Goal: Task Accomplishment & Management: Manage account settings

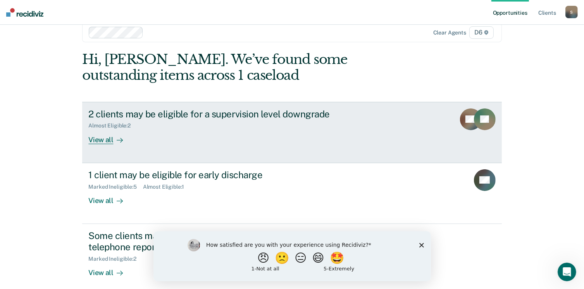
scroll to position [21, 0]
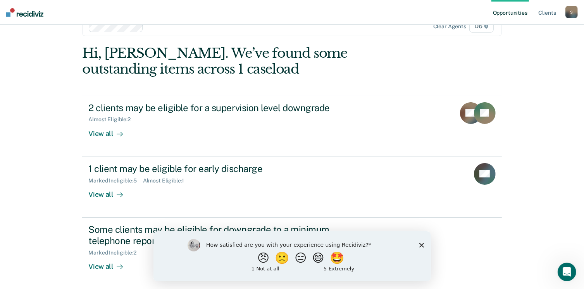
click at [570, 203] on div "Opportunities Client s SchrinerK@michigan.gov S Profile How it works Log Out Cl…" at bounding box center [292, 123] width 584 height 289
click at [420, 245] on icon "Close survey" at bounding box center [421, 245] width 5 height 5
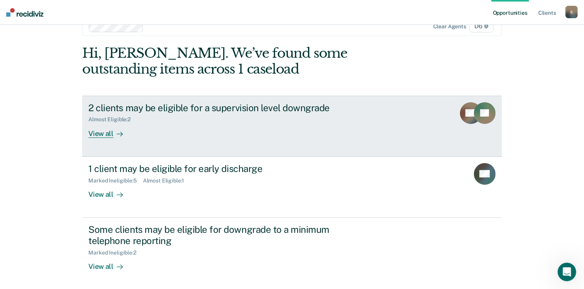
click at [103, 134] on div "View all" at bounding box center [109, 130] width 43 height 15
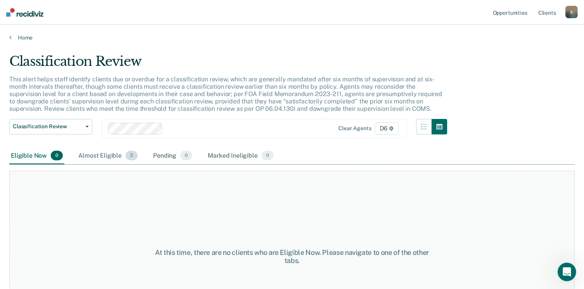
click at [109, 155] on div "Almost Eligible 2" at bounding box center [108, 156] width 62 height 17
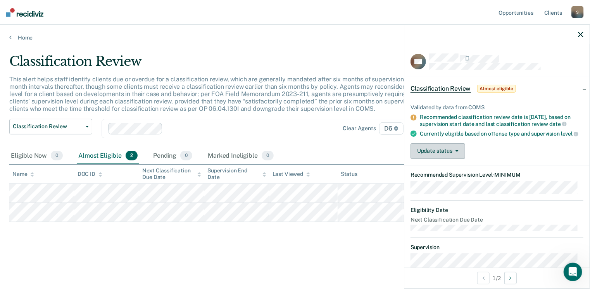
click at [458, 152] on icon "button" at bounding box center [456, 151] width 3 height 2
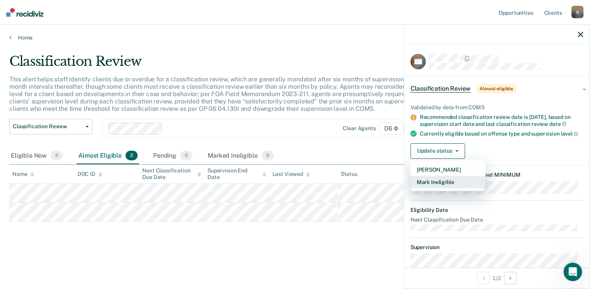
click at [448, 186] on button "Mark Ineligible" at bounding box center [447, 182] width 75 height 12
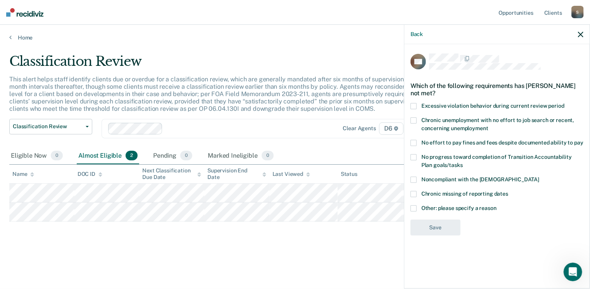
click at [413, 205] on span at bounding box center [413, 208] width 6 height 6
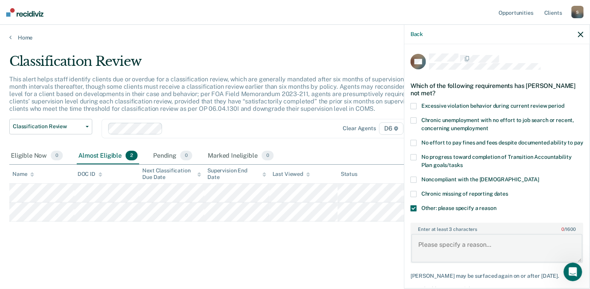
click at [464, 251] on textarea "Enter at least 3 characters 0 / 1600" at bounding box center [496, 248] width 171 height 29
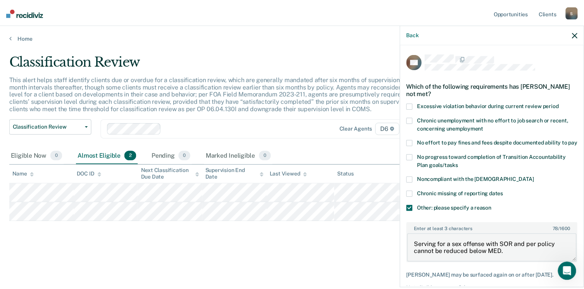
scroll to position [48, 0]
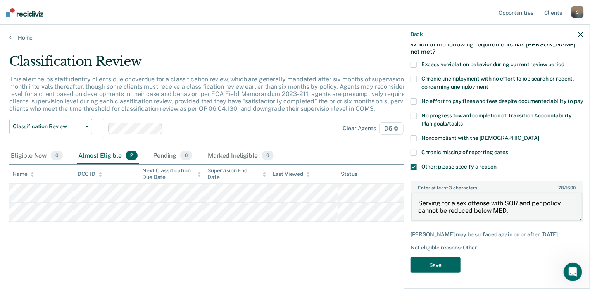
type textarea "Serving for a sex offense with SOR and per policy cannot be reduced below MED."
click at [429, 263] on button "Save" at bounding box center [435, 265] width 50 height 16
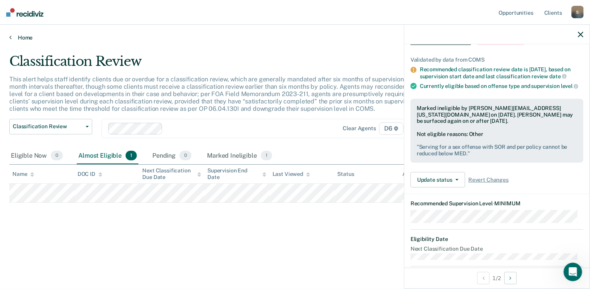
click at [10, 35] on icon at bounding box center [10, 37] width 2 height 6
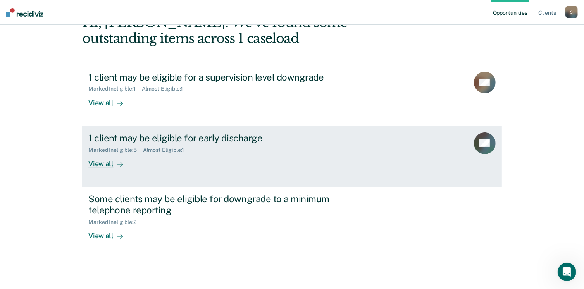
scroll to position [52, 0]
click at [102, 165] on div "View all" at bounding box center [109, 160] width 43 height 15
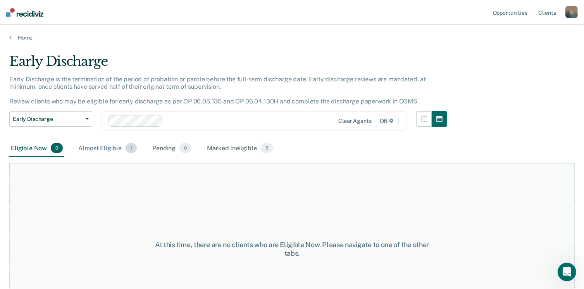
click at [112, 148] on div "Almost Eligible 1" at bounding box center [108, 148] width 62 height 17
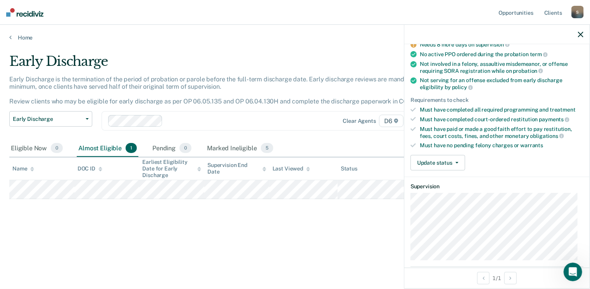
scroll to position [78, 0]
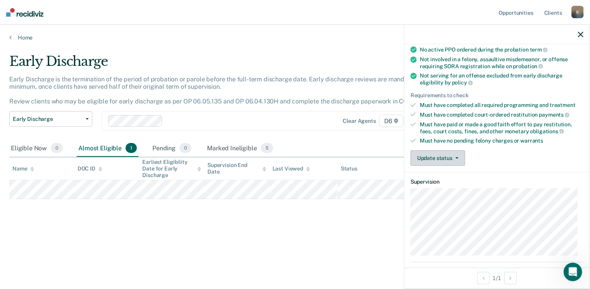
click at [456, 158] on button "Update status" at bounding box center [437, 158] width 55 height 16
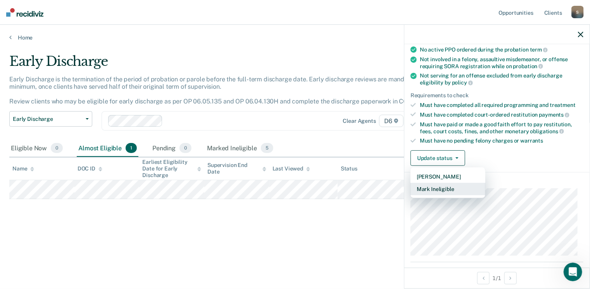
click at [445, 185] on button "Mark Ineligible" at bounding box center [447, 189] width 75 height 12
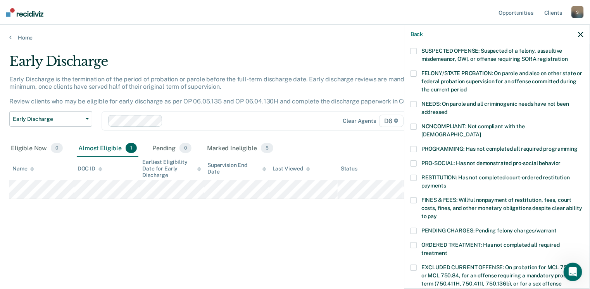
click at [414, 146] on span at bounding box center [413, 149] width 6 height 6
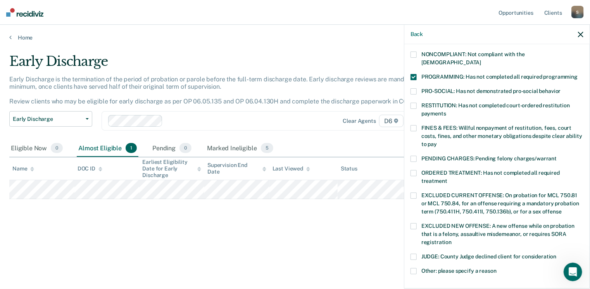
scroll to position [194, 0]
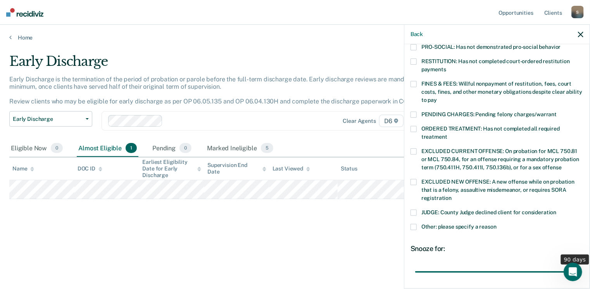
drag, startPoint x: 467, startPoint y: 264, endPoint x: 581, endPoint y: 248, distance: 114.6
type input "90"
click at [579, 265] on input "range" at bounding box center [497, 272] width 164 height 14
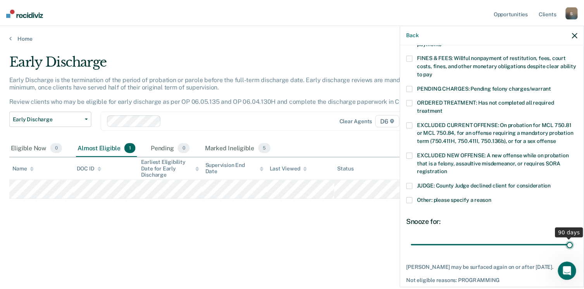
scroll to position [244, 0]
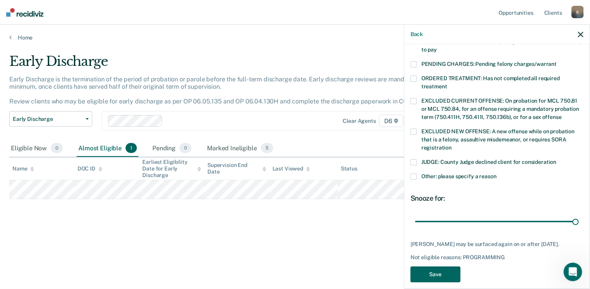
click at [451, 267] on button "Save" at bounding box center [435, 275] width 50 height 16
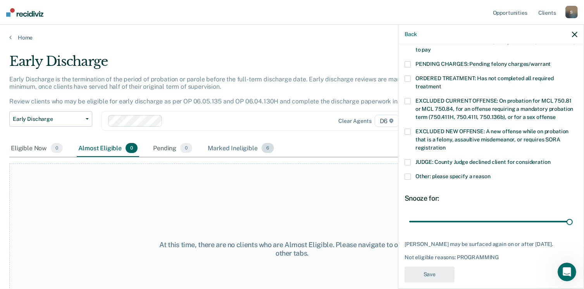
scroll to position [201, 0]
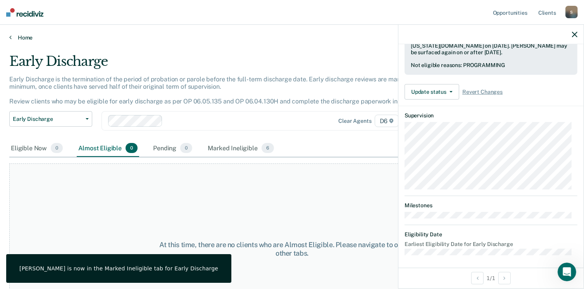
click at [24, 38] on link "Home" at bounding box center [291, 37] width 565 height 7
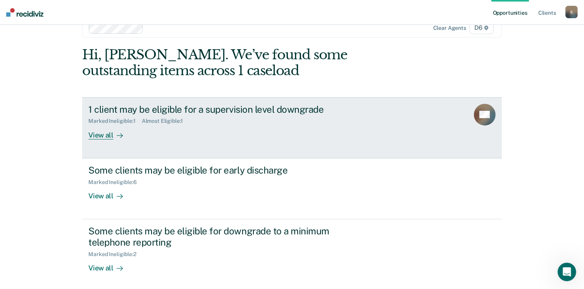
scroll to position [52, 0]
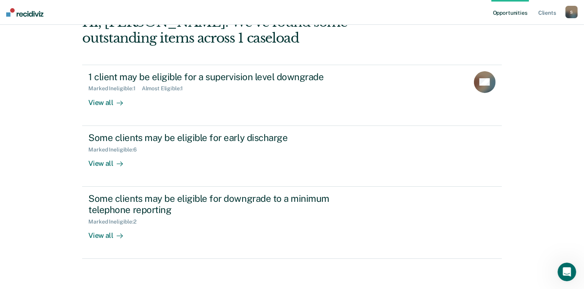
click at [570, 9] on div "S" at bounding box center [571, 12] width 12 height 12
click at [522, 50] on link "Log Out" at bounding box center [540, 51] width 62 height 7
